Goal: Information Seeking & Learning: Learn about a topic

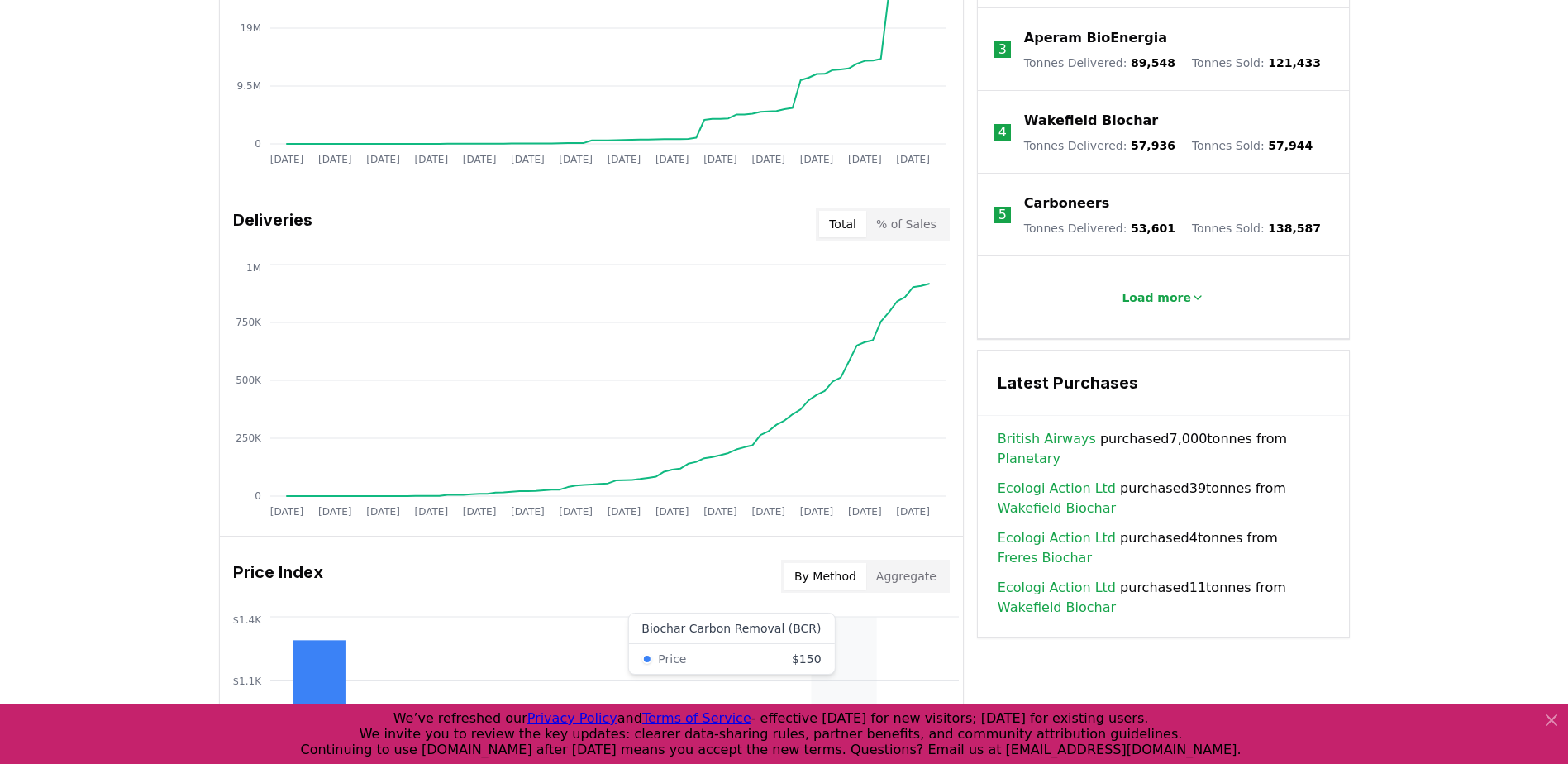
scroll to position [841, 0]
click at [1267, 679] on div "Key Metrics Find detailed analysis of carbon removal data through time. Total S…" at bounding box center [784, 379] width 1131 height 1228
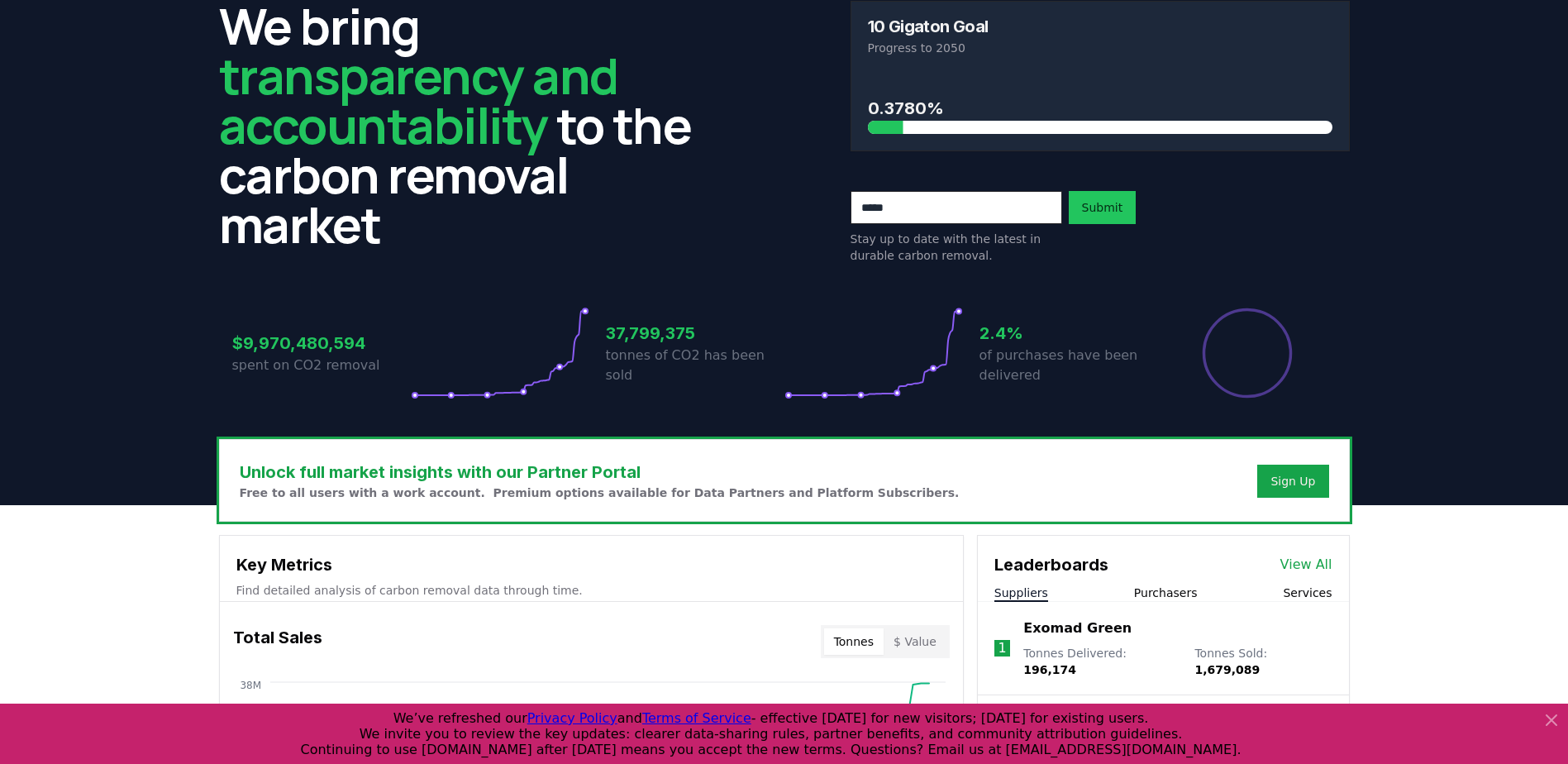
scroll to position [0, 0]
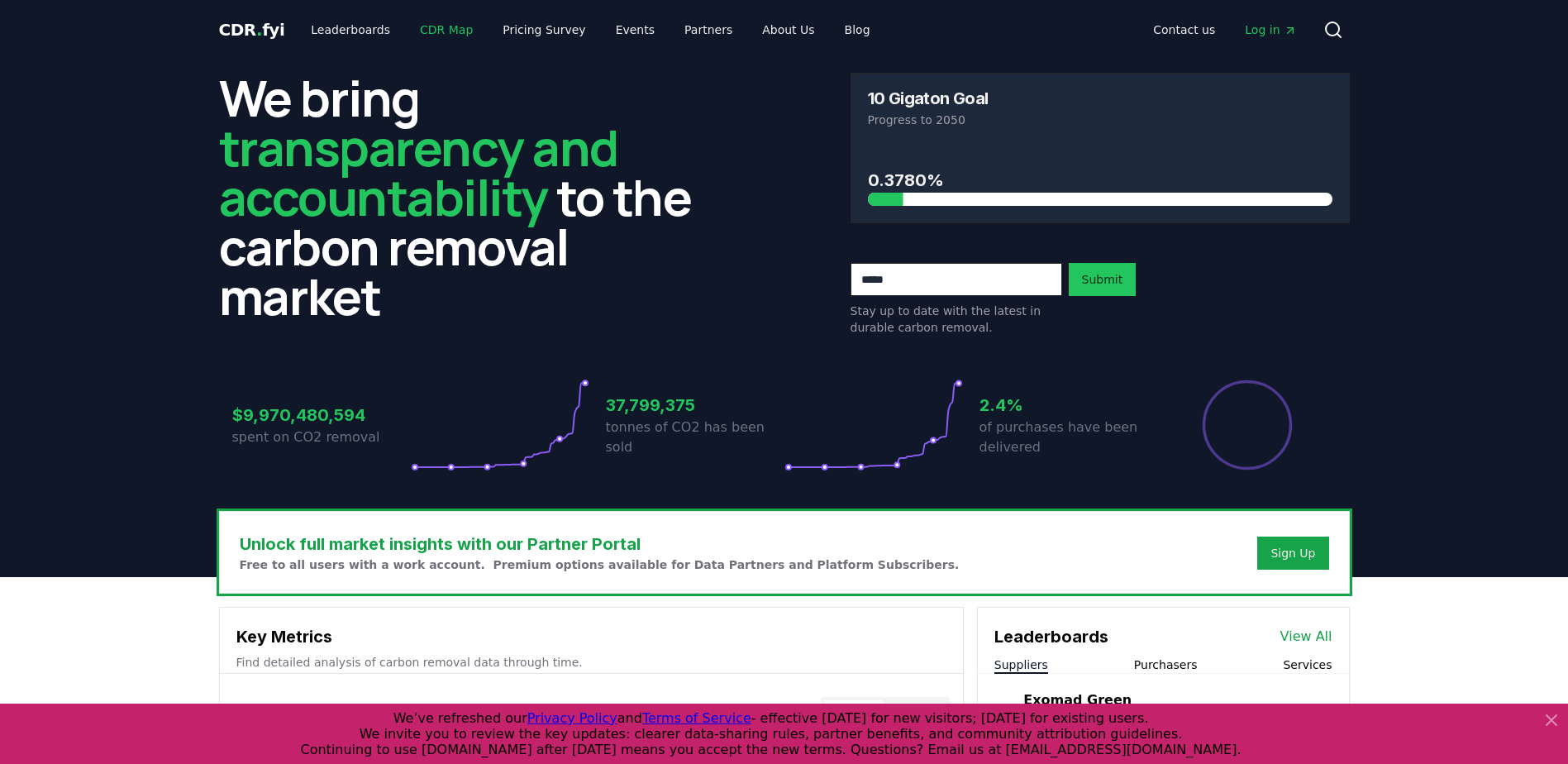
click at [444, 31] on link "CDR Map" at bounding box center [446, 29] width 79 height 30
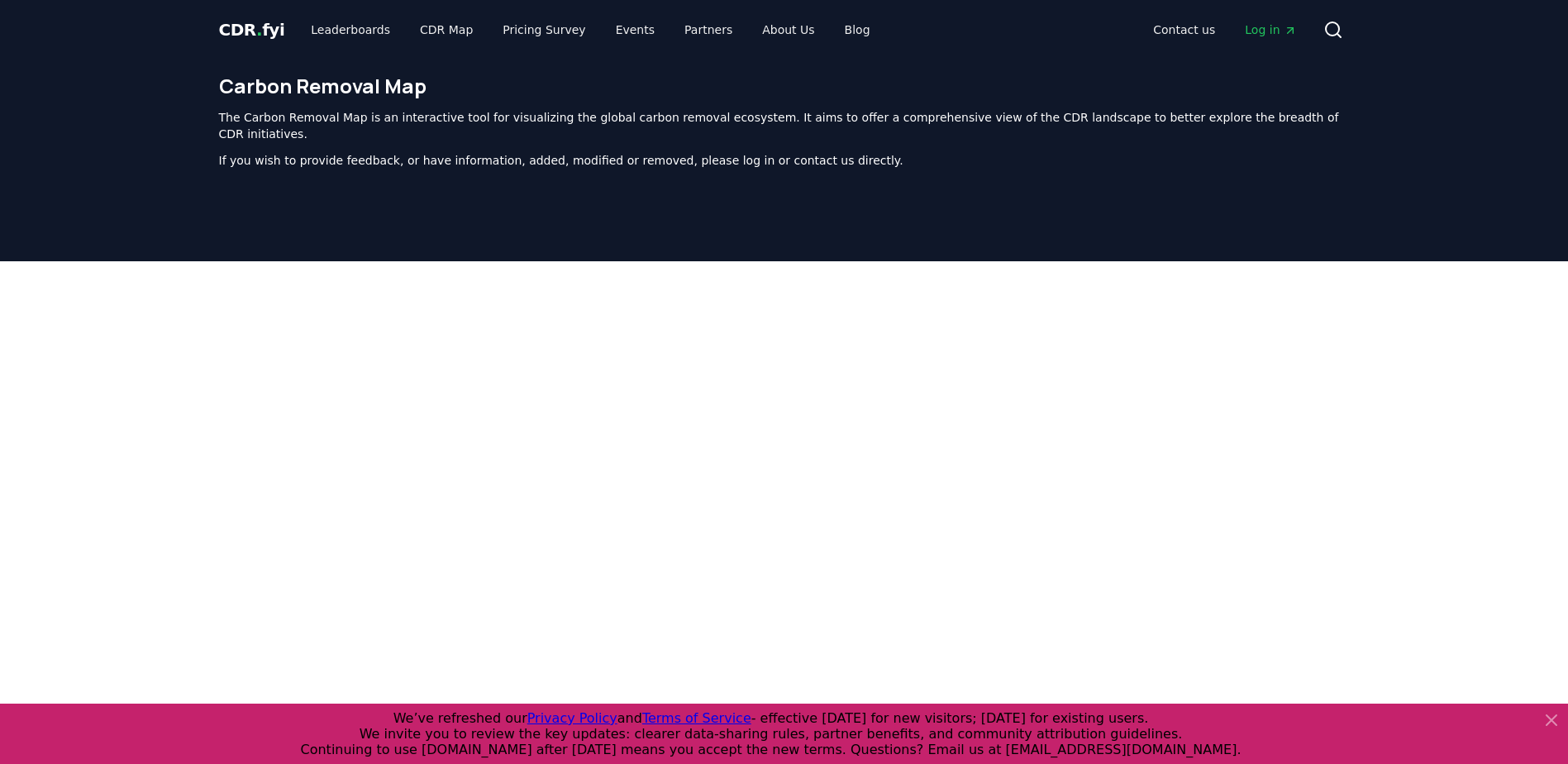
scroll to position [526, 0]
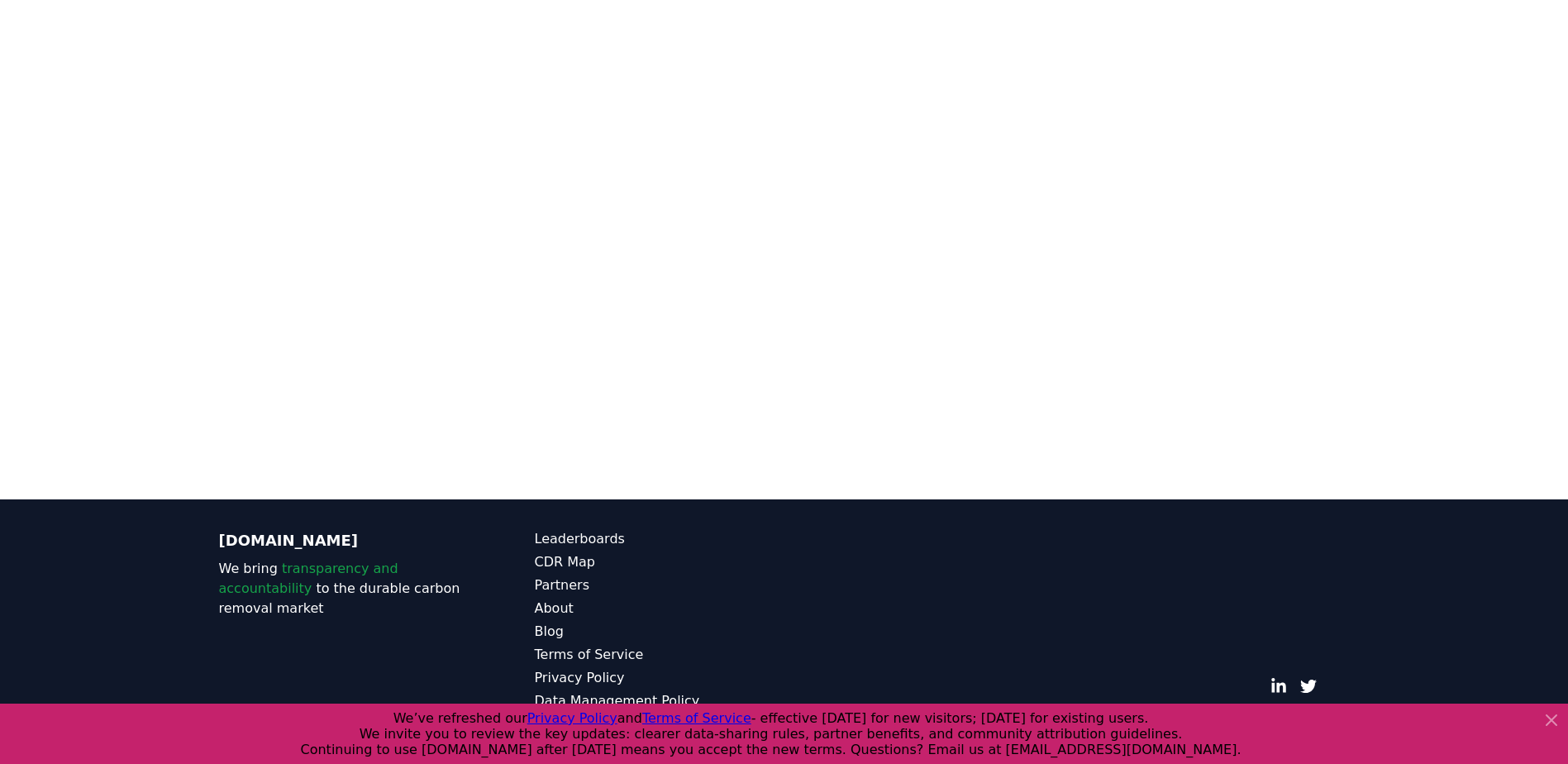
click at [94, 227] on div at bounding box center [784, 118] width 1568 height 764
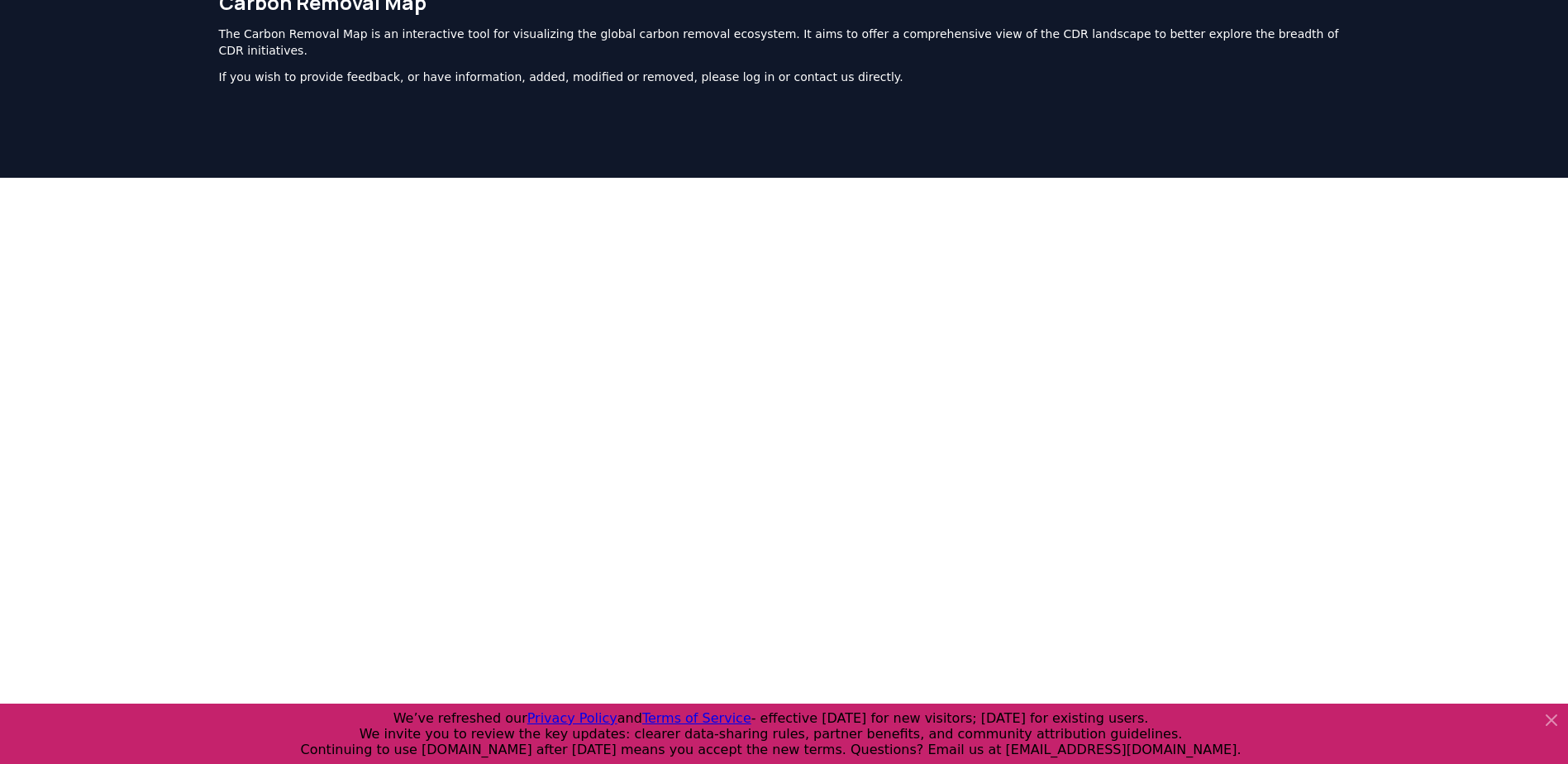
scroll to position [84, 0]
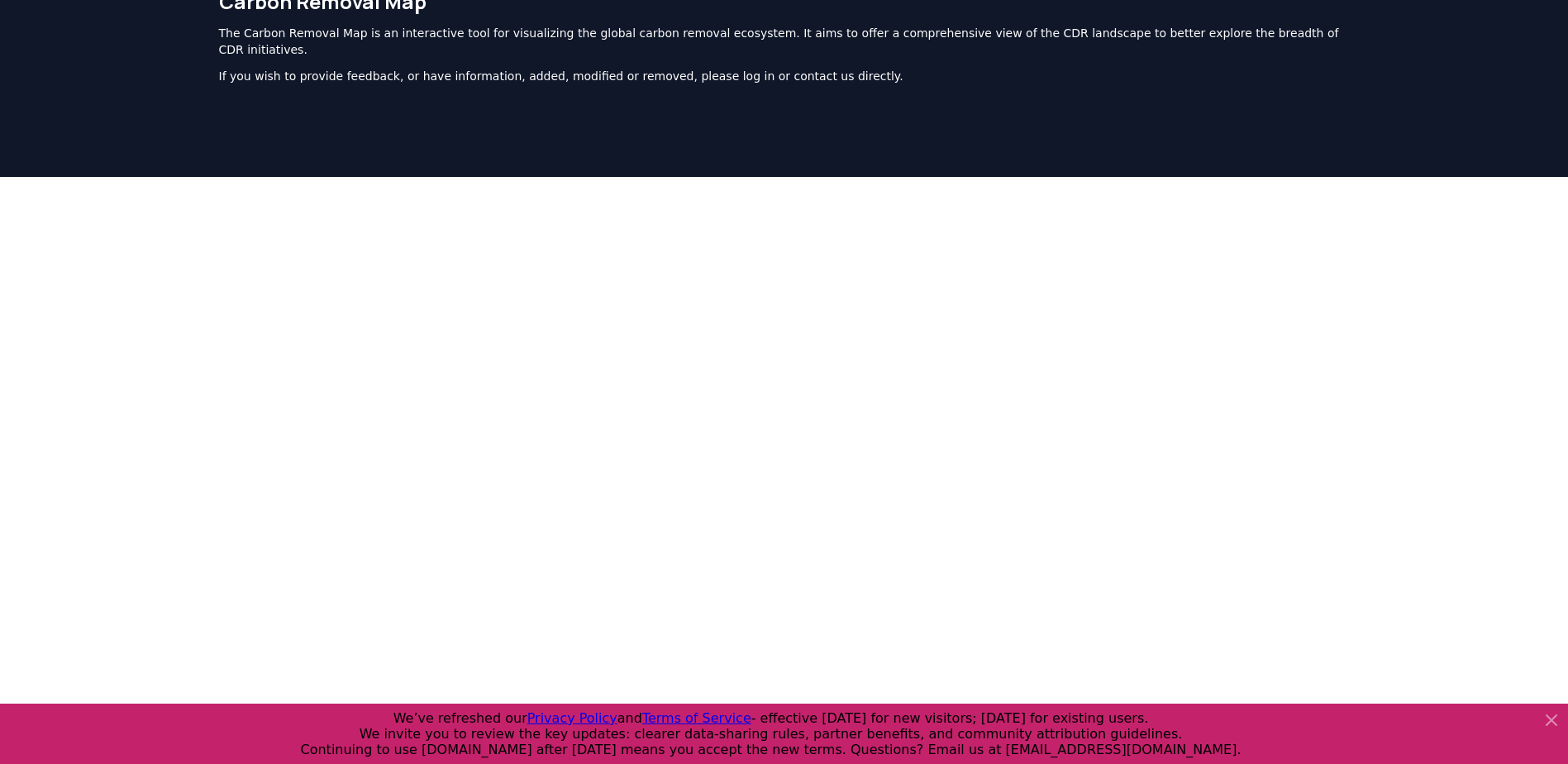
click at [49, 455] on div at bounding box center [784, 559] width 1568 height 764
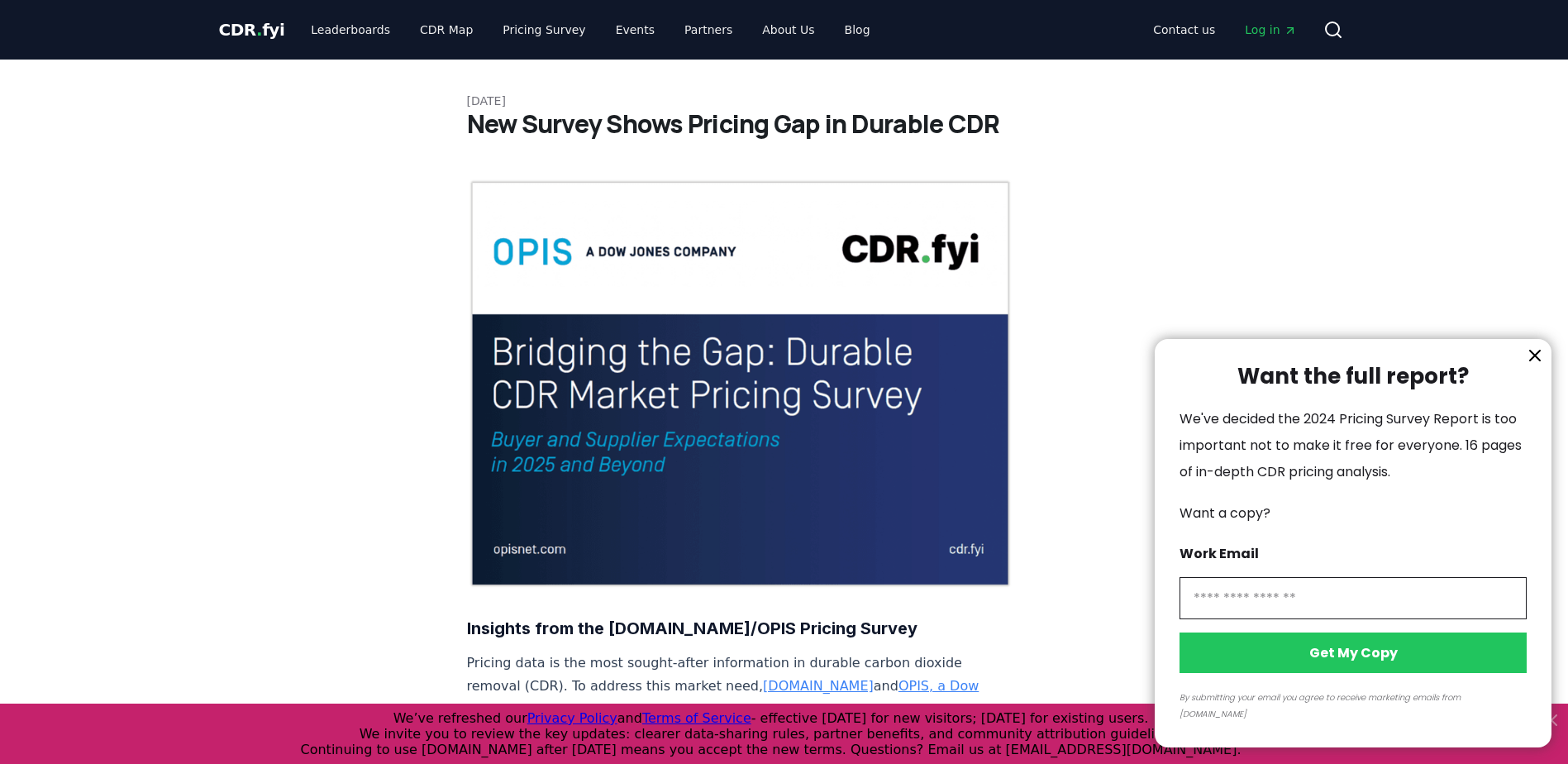
click at [1527, 366] on icon "information" at bounding box center [1535, 355] width 20 height 20
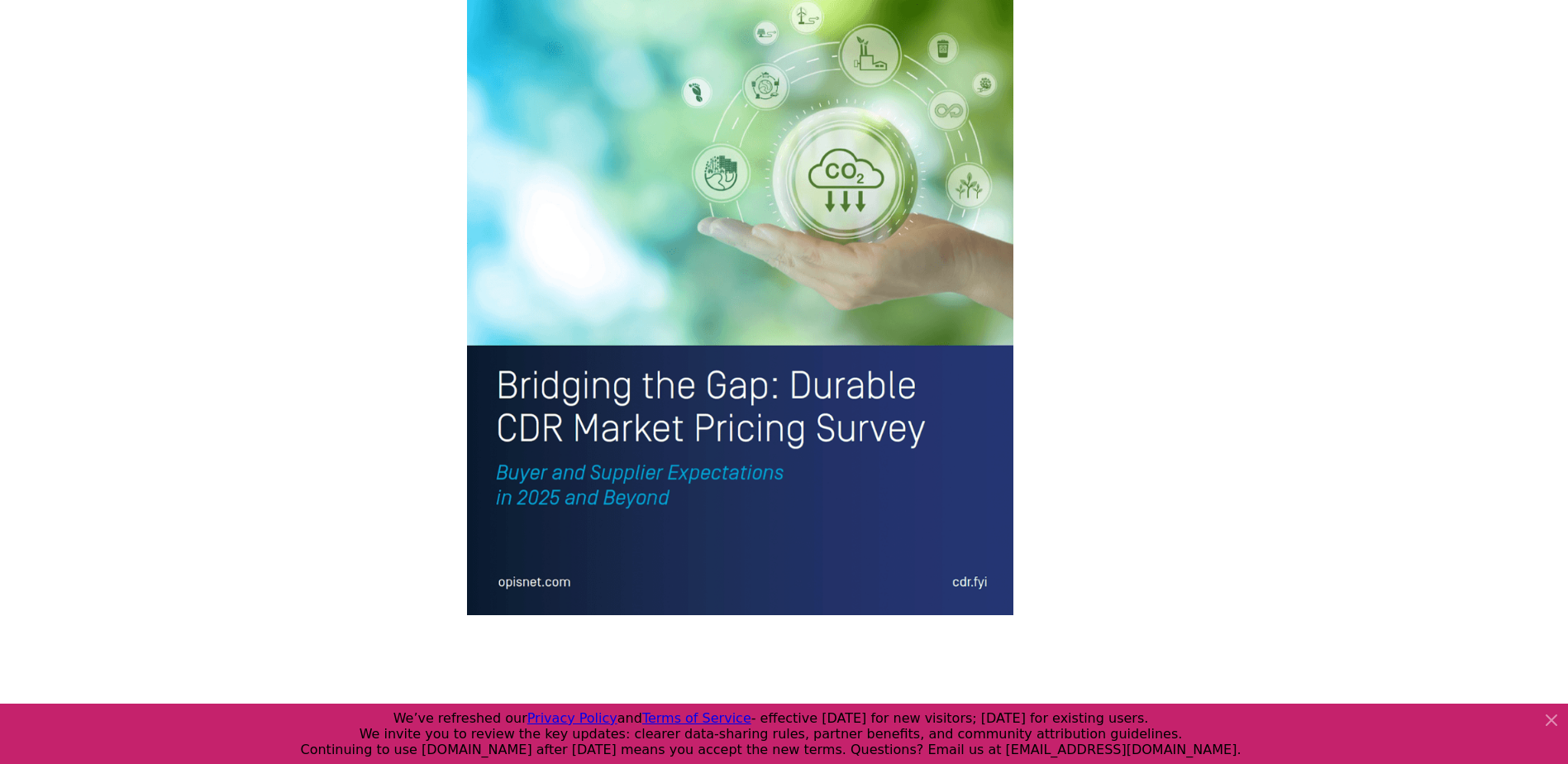
scroll to position [3711, 0]
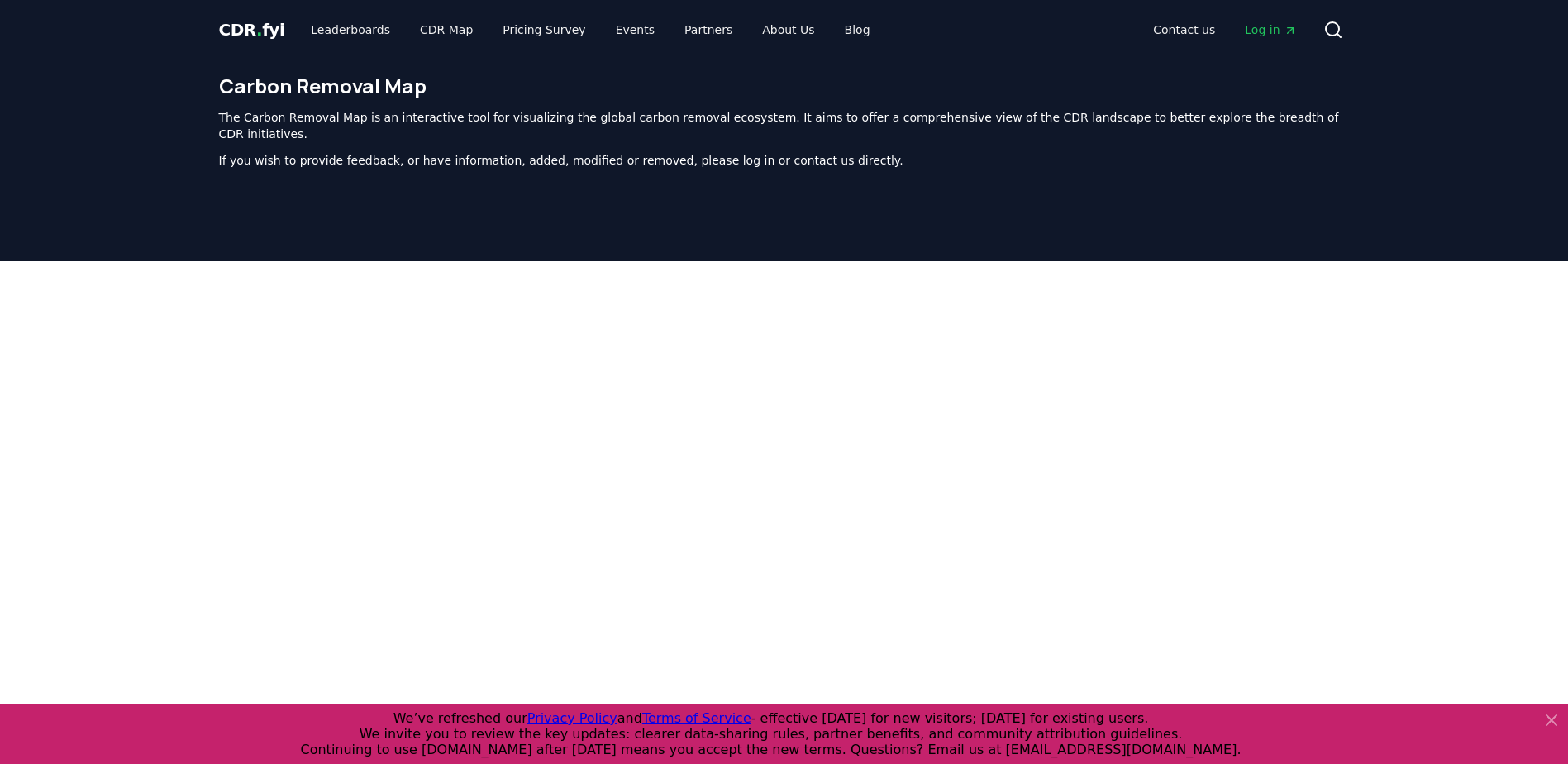
scroll to position [84, 0]
